Goal: Navigation & Orientation: Understand site structure

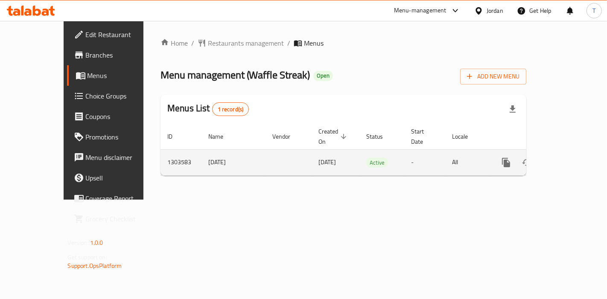
click at [567, 152] on link "enhanced table" at bounding box center [567, 162] width 20 height 20
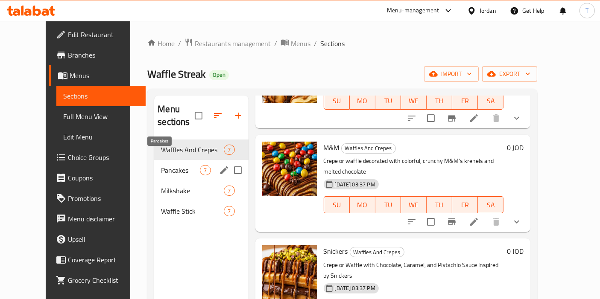
click at [161, 165] on span "Pancakes" at bounding box center [180, 170] width 39 height 10
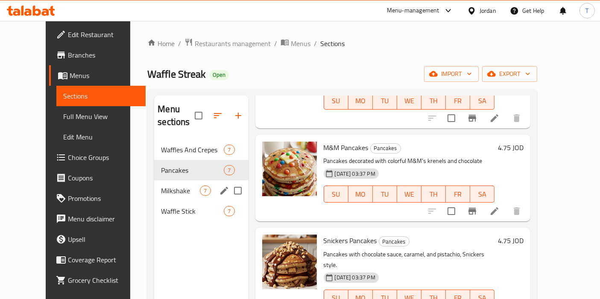
click at [161, 181] on div "Milkshake 7" at bounding box center [201, 191] width 94 height 20
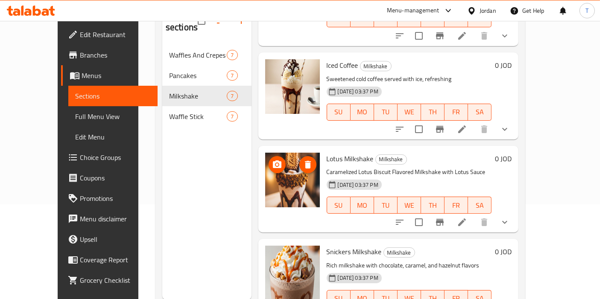
scroll to position [374, 0]
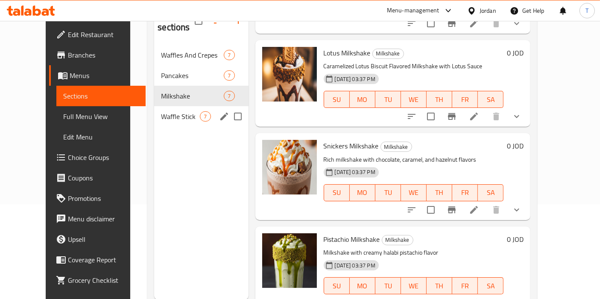
click at [163, 111] on span "Waffle Stick" at bounding box center [180, 116] width 39 height 10
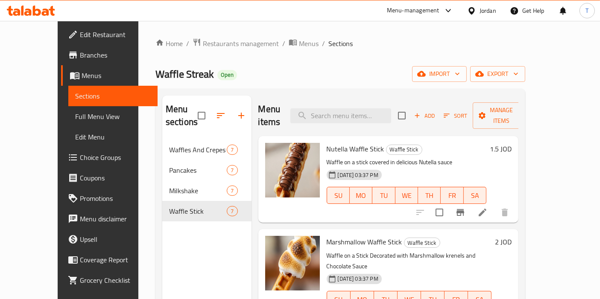
click at [80, 52] on span "Branches" at bounding box center [115, 55] width 71 height 10
